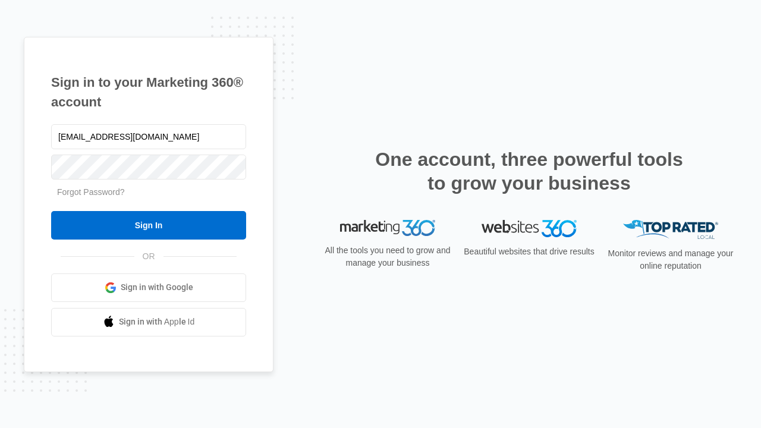
type input "dankie614@gmail.com"
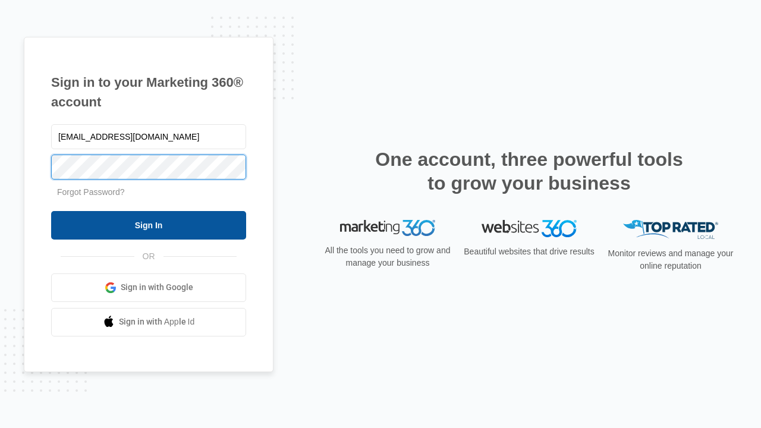
click at [149, 225] on input "Sign In" at bounding box center [148, 225] width 195 height 29
